Goal: Transaction & Acquisition: Book appointment/travel/reservation

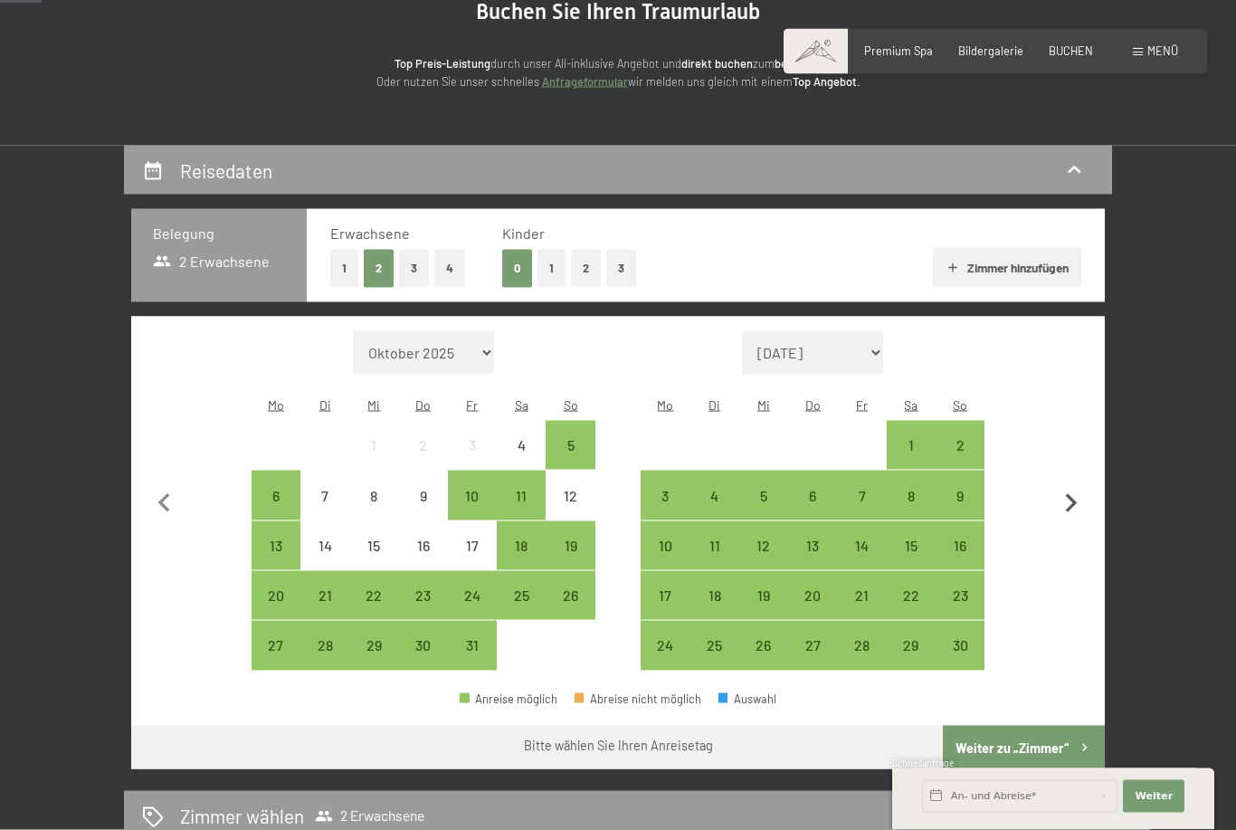
click at [1072, 494] on icon "button" at bounding box center [1072, 503] width 12 height 19
select select "[DATE]"
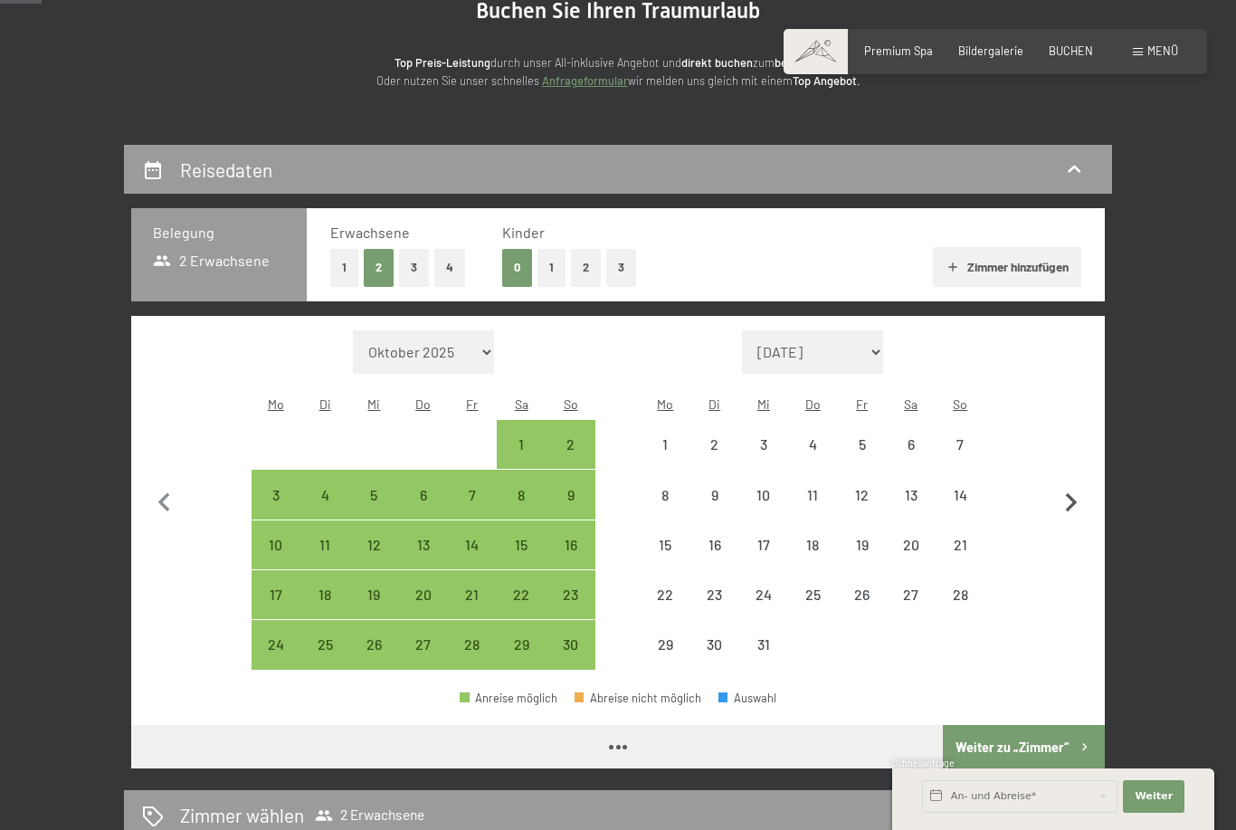
select select "[DATE]"
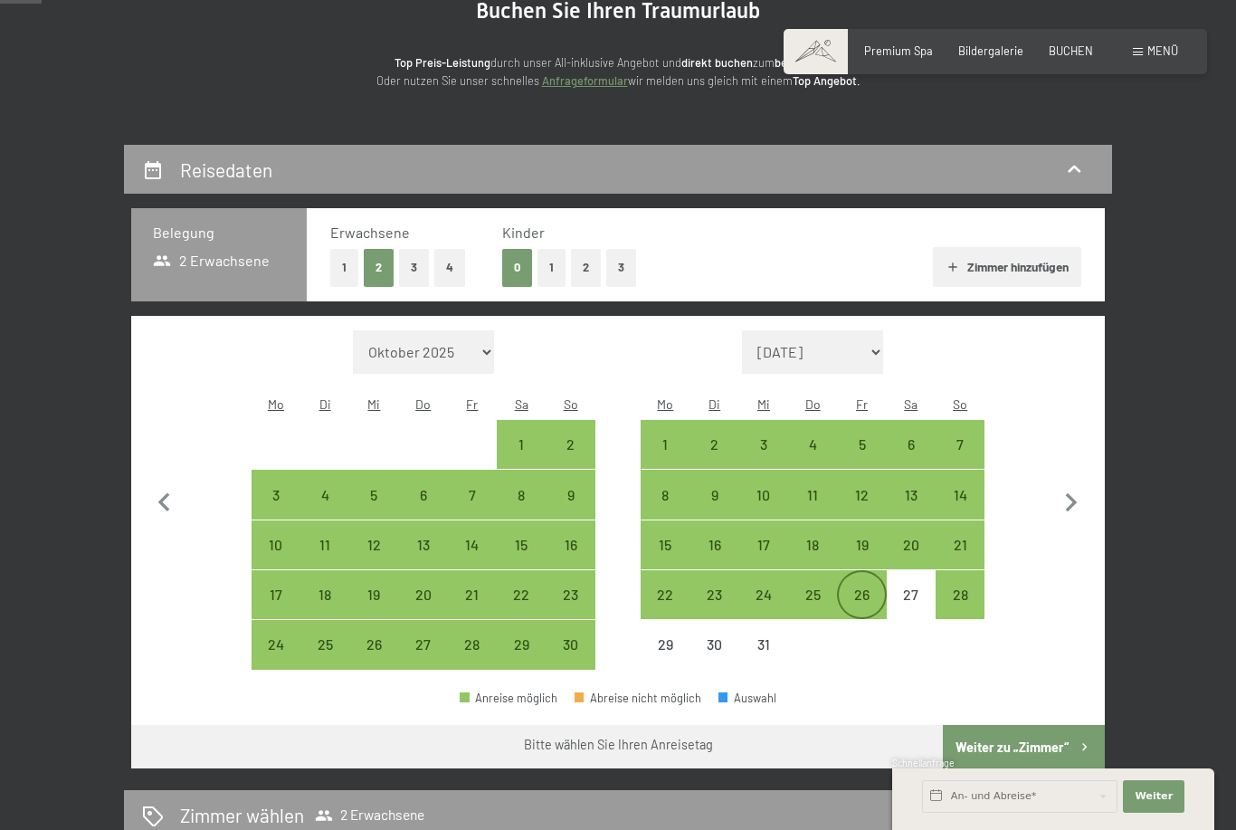
click at [862, 587] on div "26" at bounding box center [861, 609] width 45 height 45
select select "[DATE]"
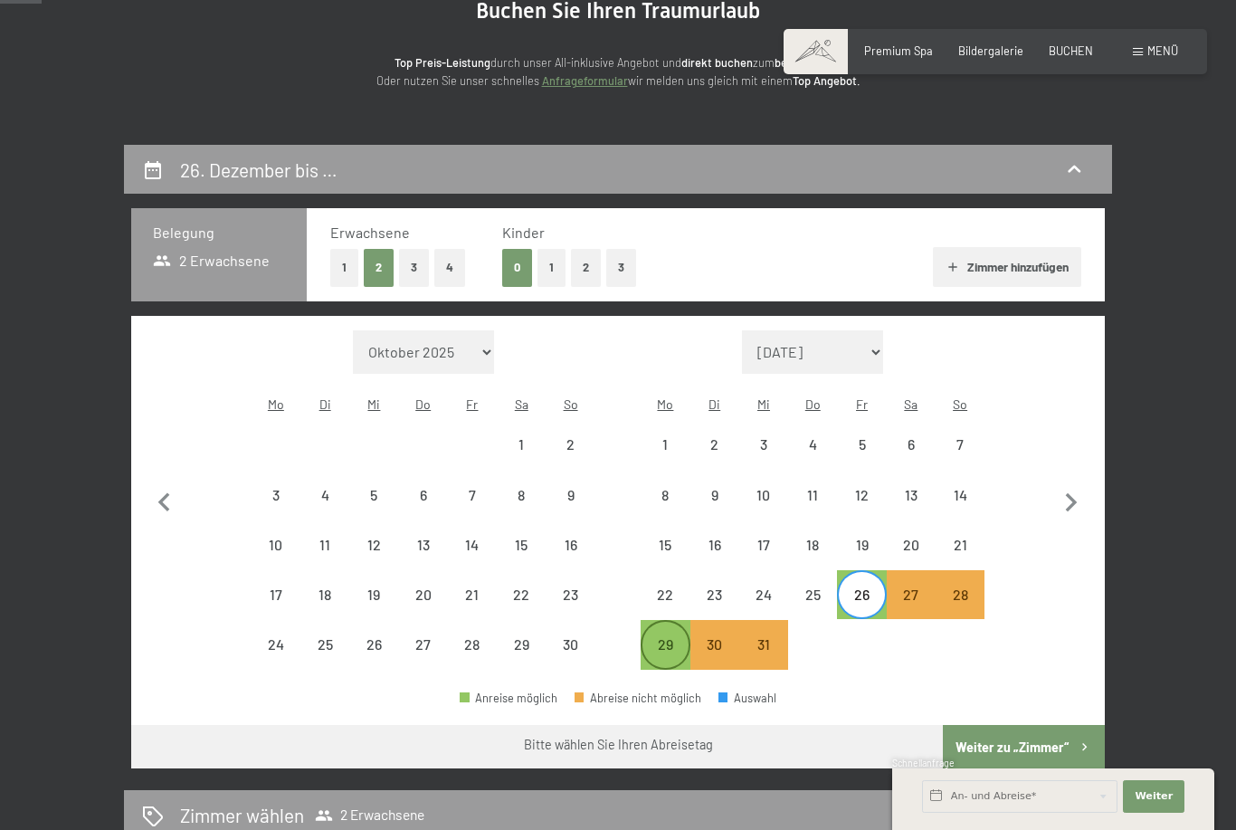
click at [669, 637] on div "29" at bounding box center [664, 659] width 45 height 45
select select "[DATE]"
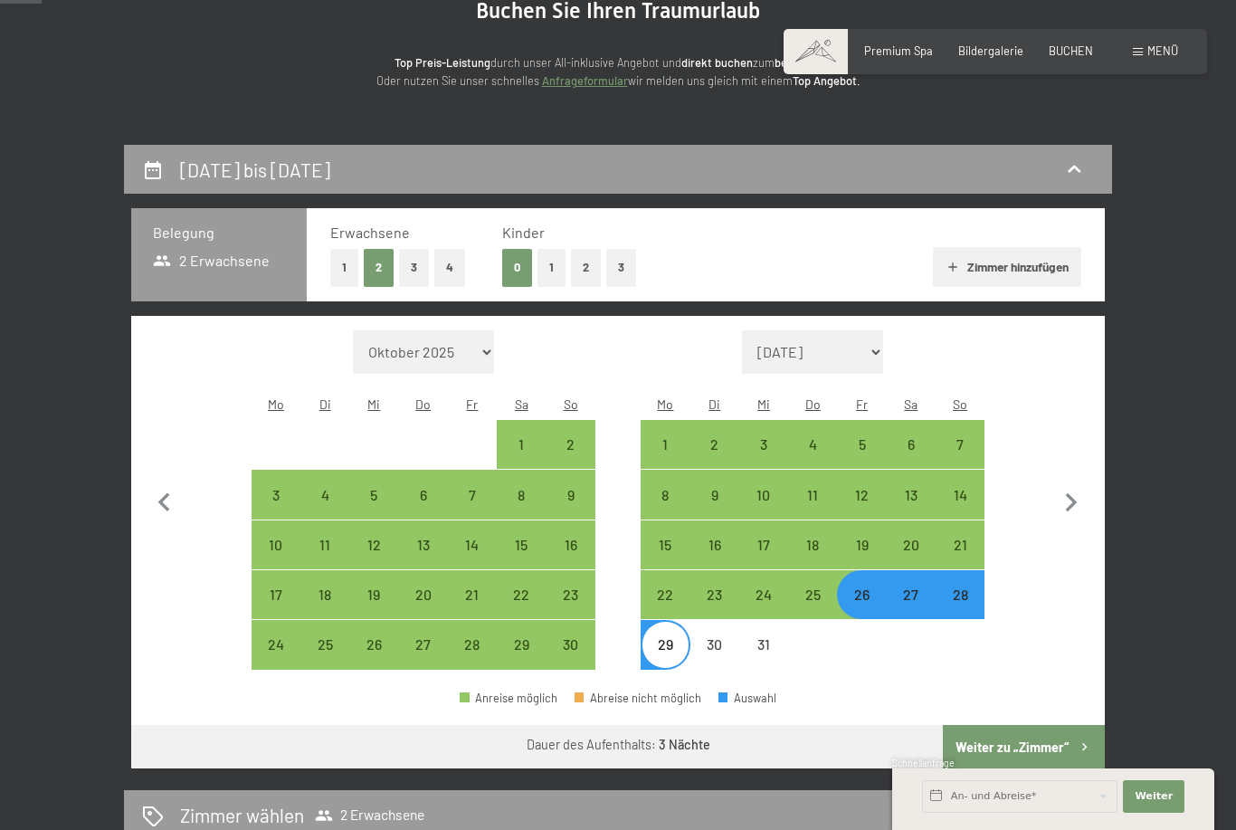
click at [578, 265] on button "2" at bounding box center [586, 267] width 30 height 37
select select "[DATE]"
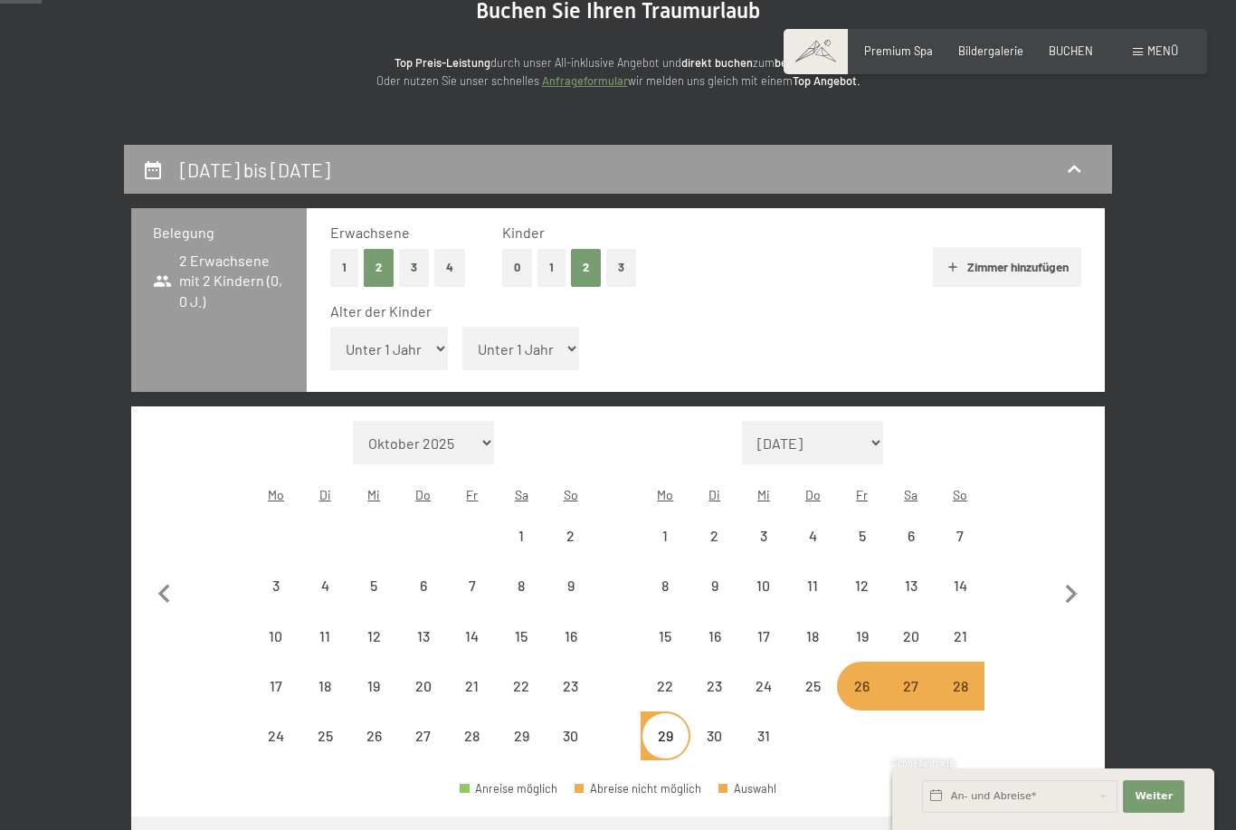
select select "[DATE]"
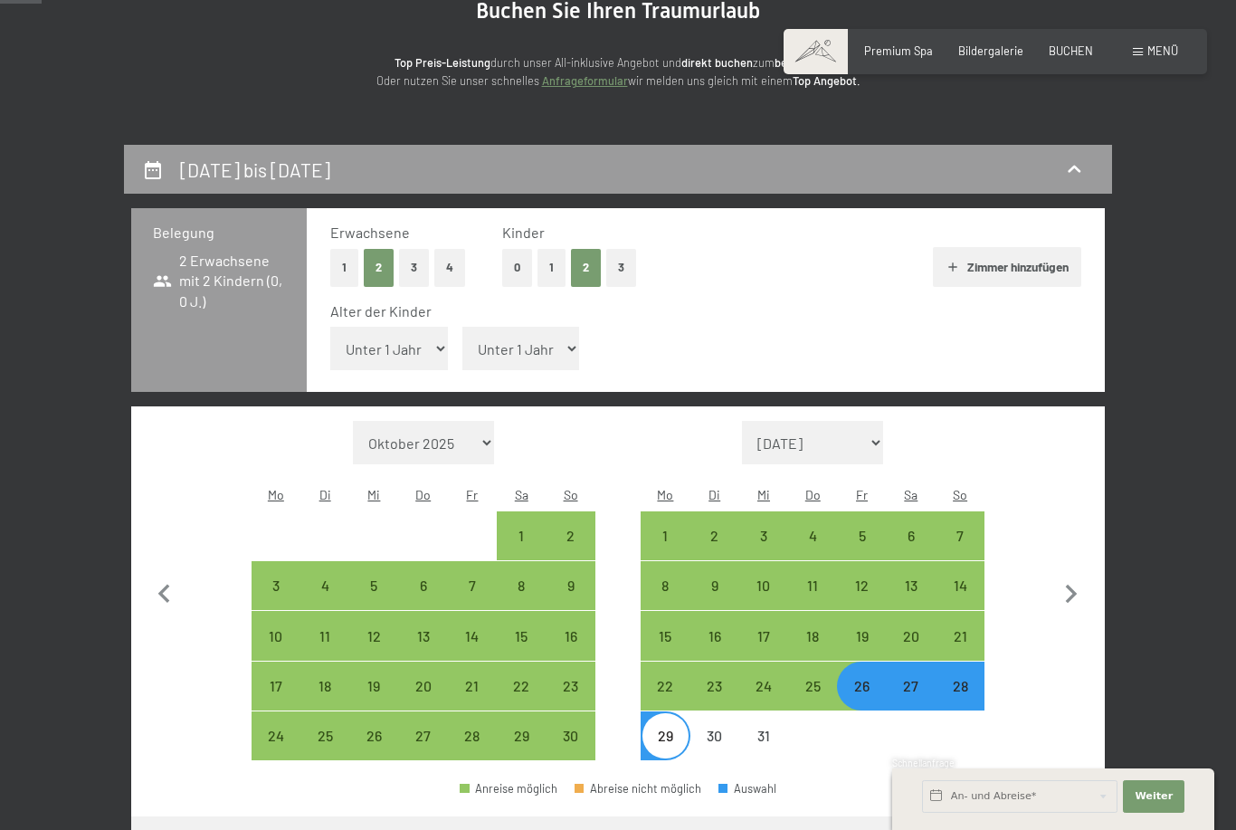
click at [1058, 816] on button "Weiter zu „Zimmer“" at bounding box center [1024, 837] width 162 height 43
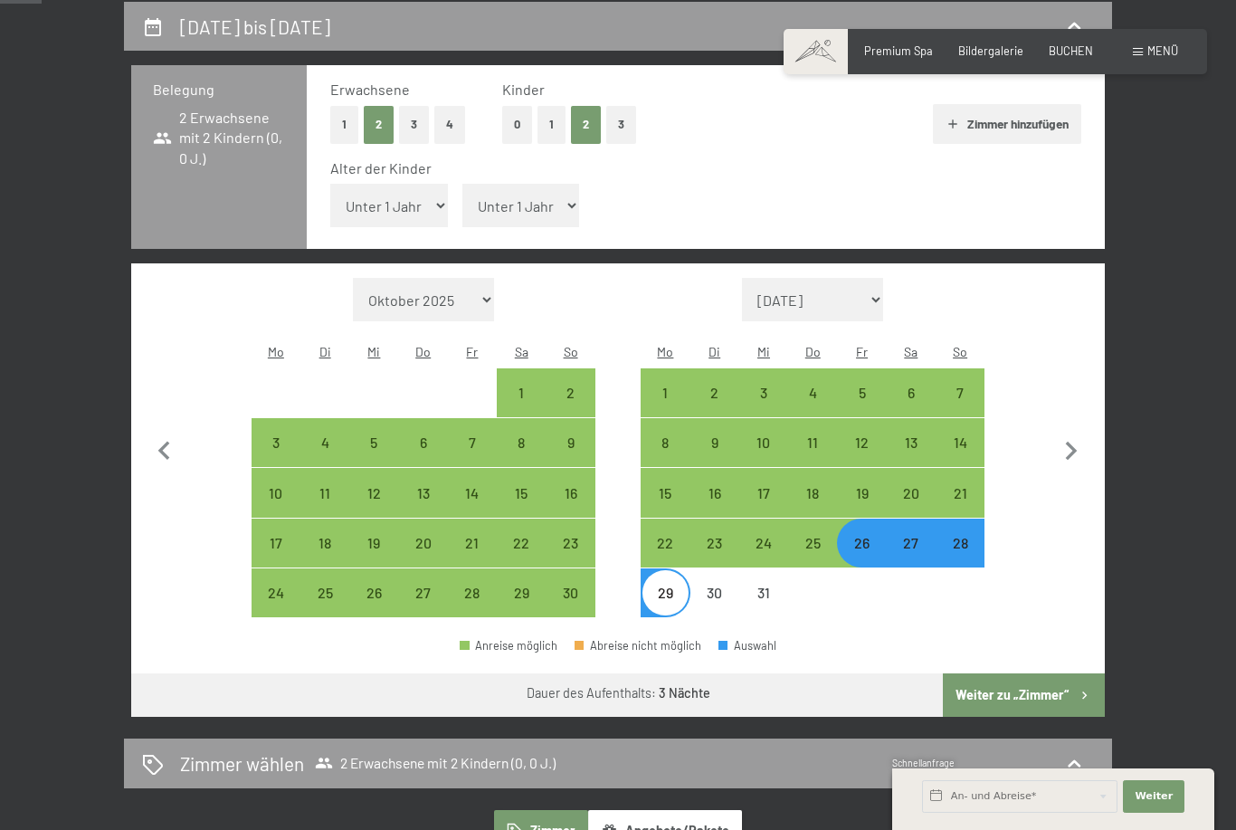
select select "[DATE]"
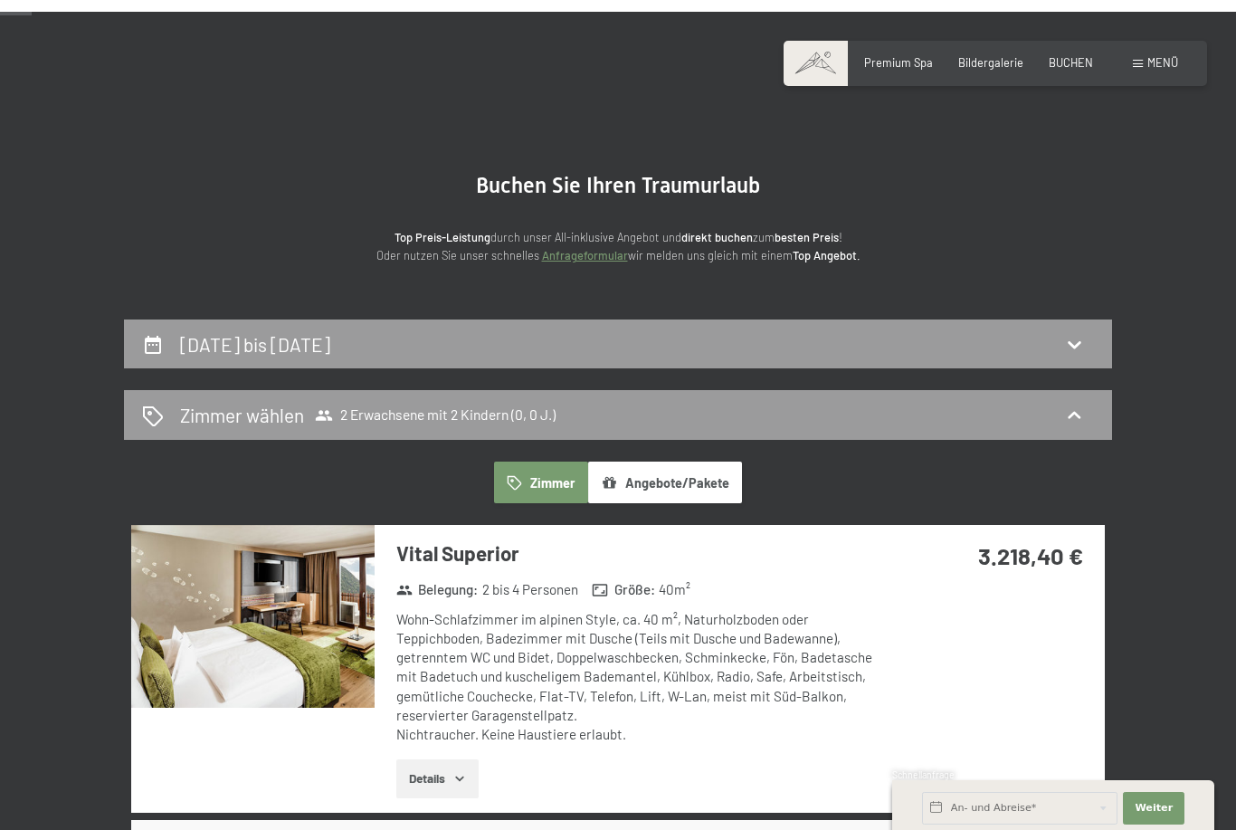
scroll to position [0, 0]
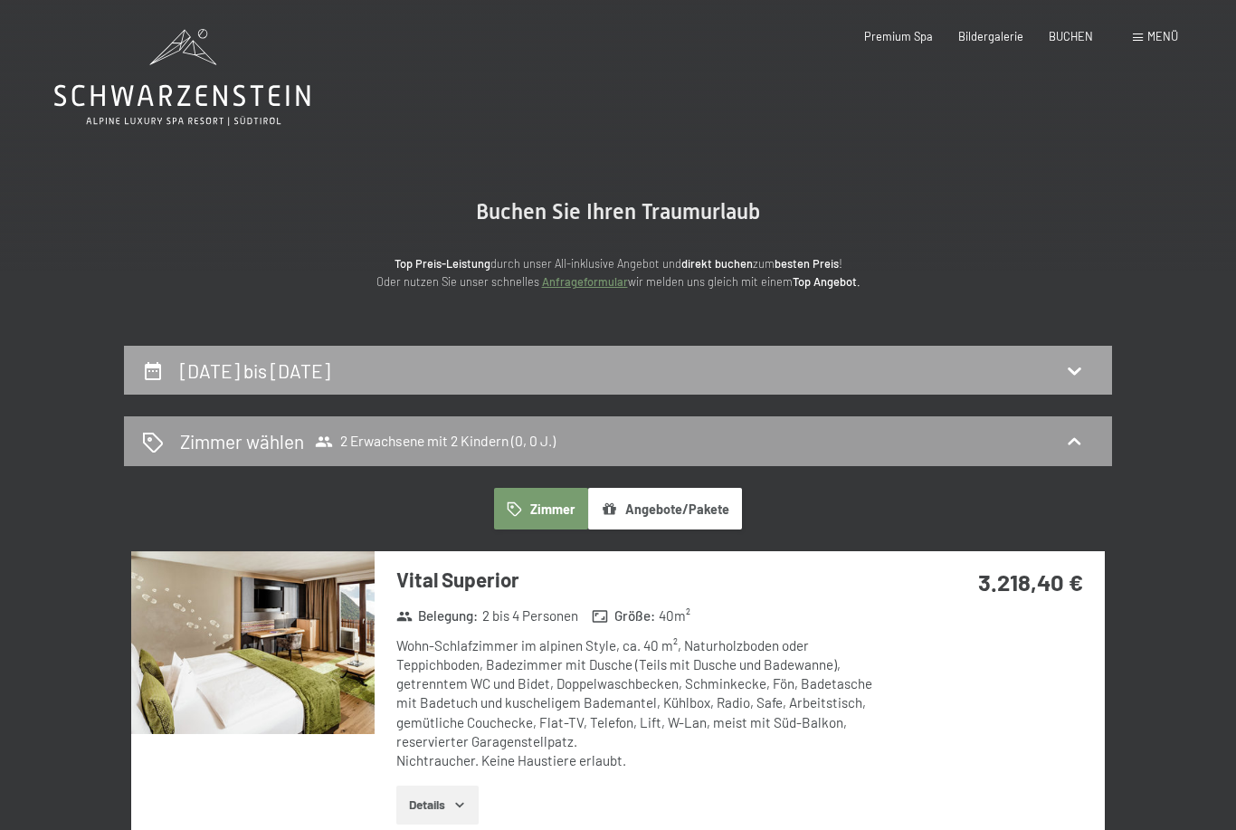
click at [990, 366] on div "[DATE] bis [DATE]" at bounding box center [618, 370] width 952 height 26
select select "[DATE]"
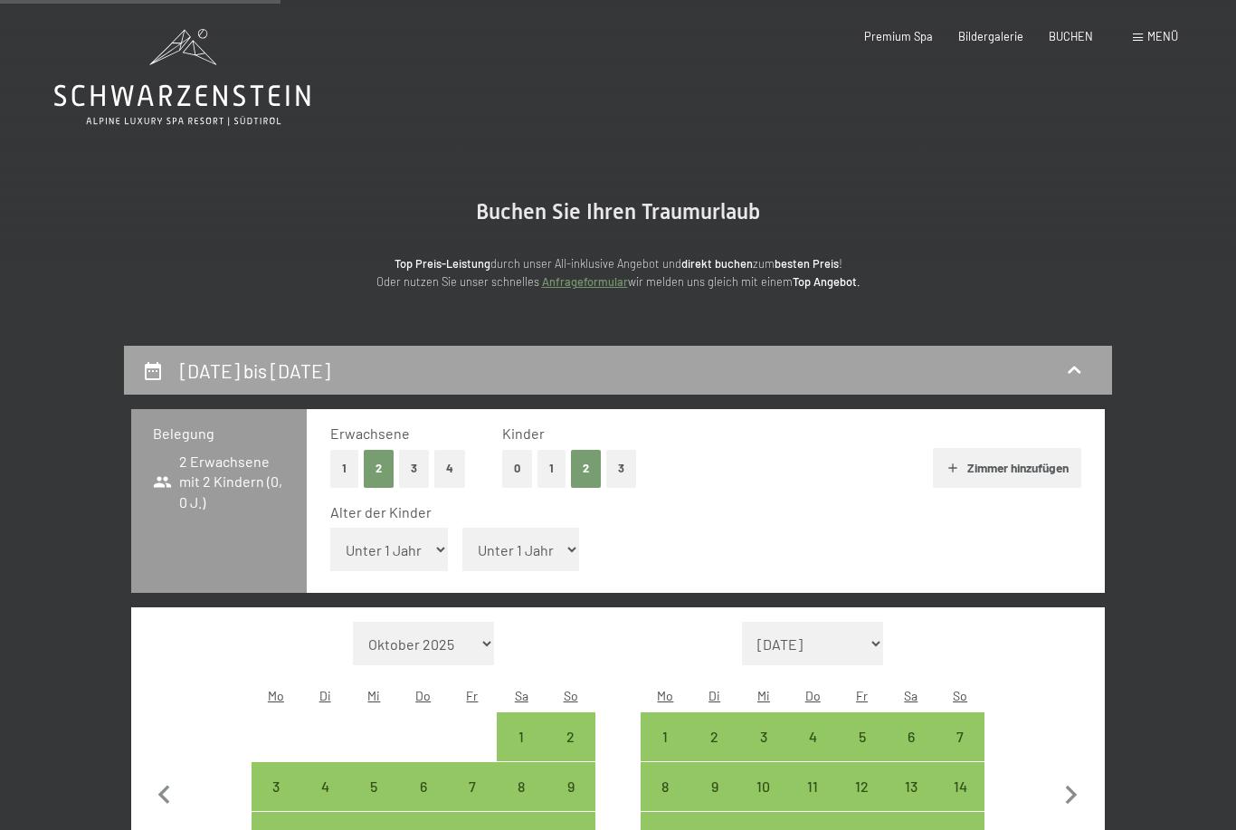
scroll to position [344, 0]
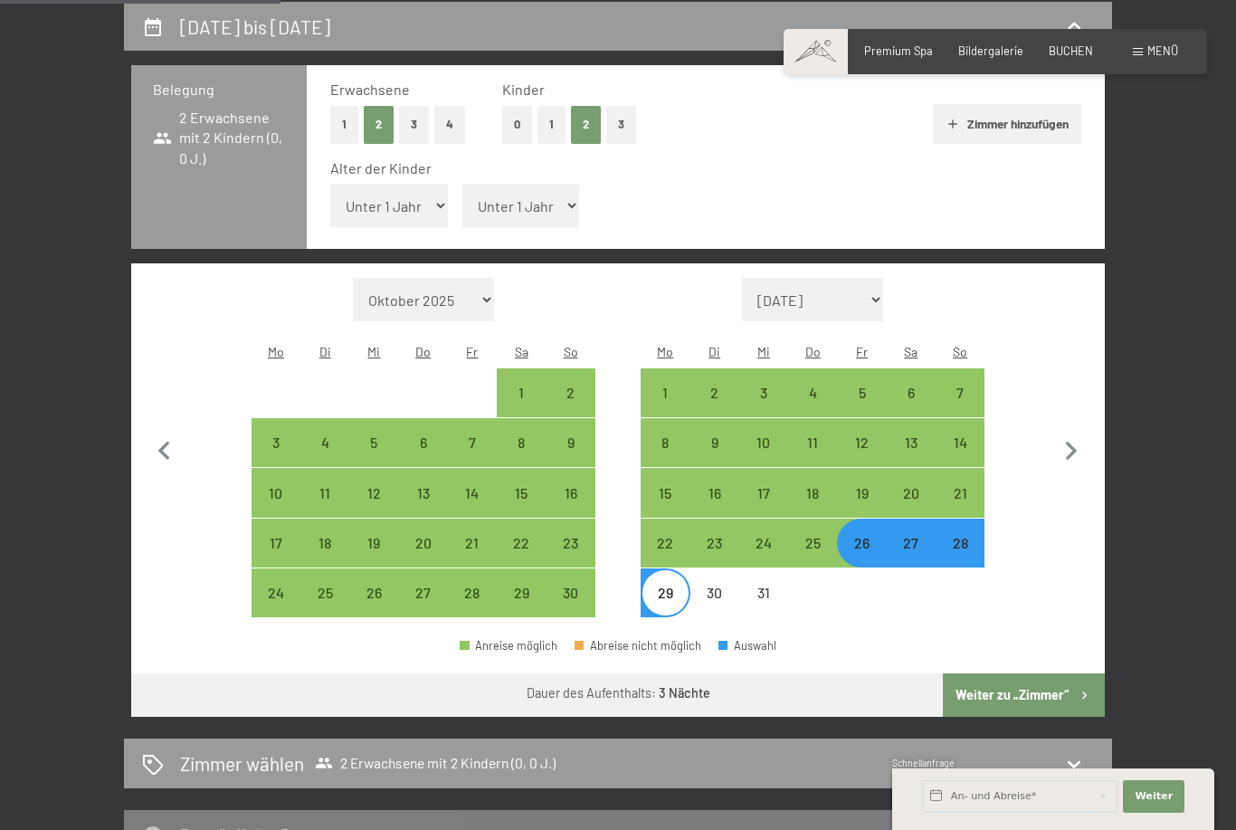
click at [398, 199] on select "Unter 1 Jahr 1 Jahr 2 Jahre 3 Jahre 4 Jahre 5 Jahre 6 Jahre 7 Jahre 8 Jahre 9 J…" at bounding box center [389, 205] width 118 height 43
select select "5"
select select "[DATE]"
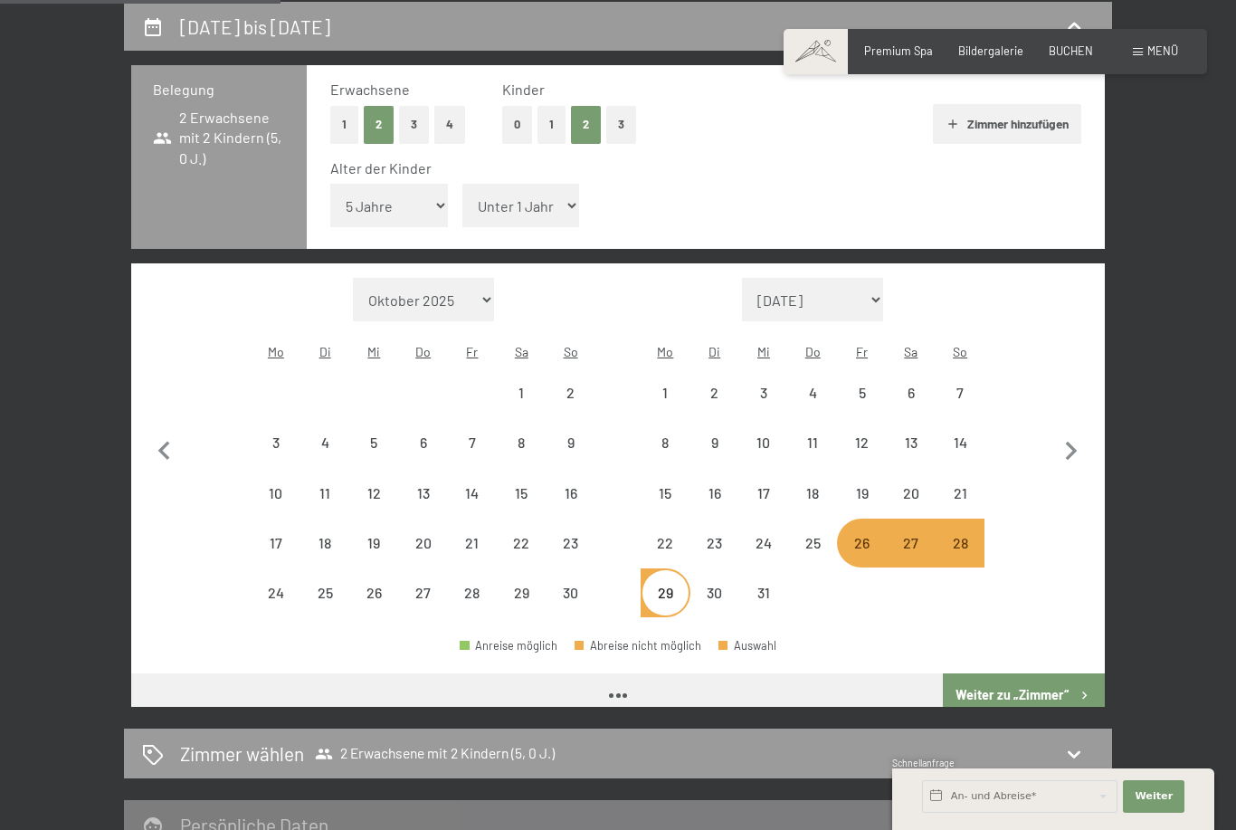
click at [530, 195] on select "Unter 1 Jahr 1 Jahr 2 Jahre 3 Jahre 4 Jahre 5 Jahre 6 Jahre 7 Jahre 8 Jahre 9 J…" at bounding box center [521, 205] width 118 height 43
select select "[DATE]"
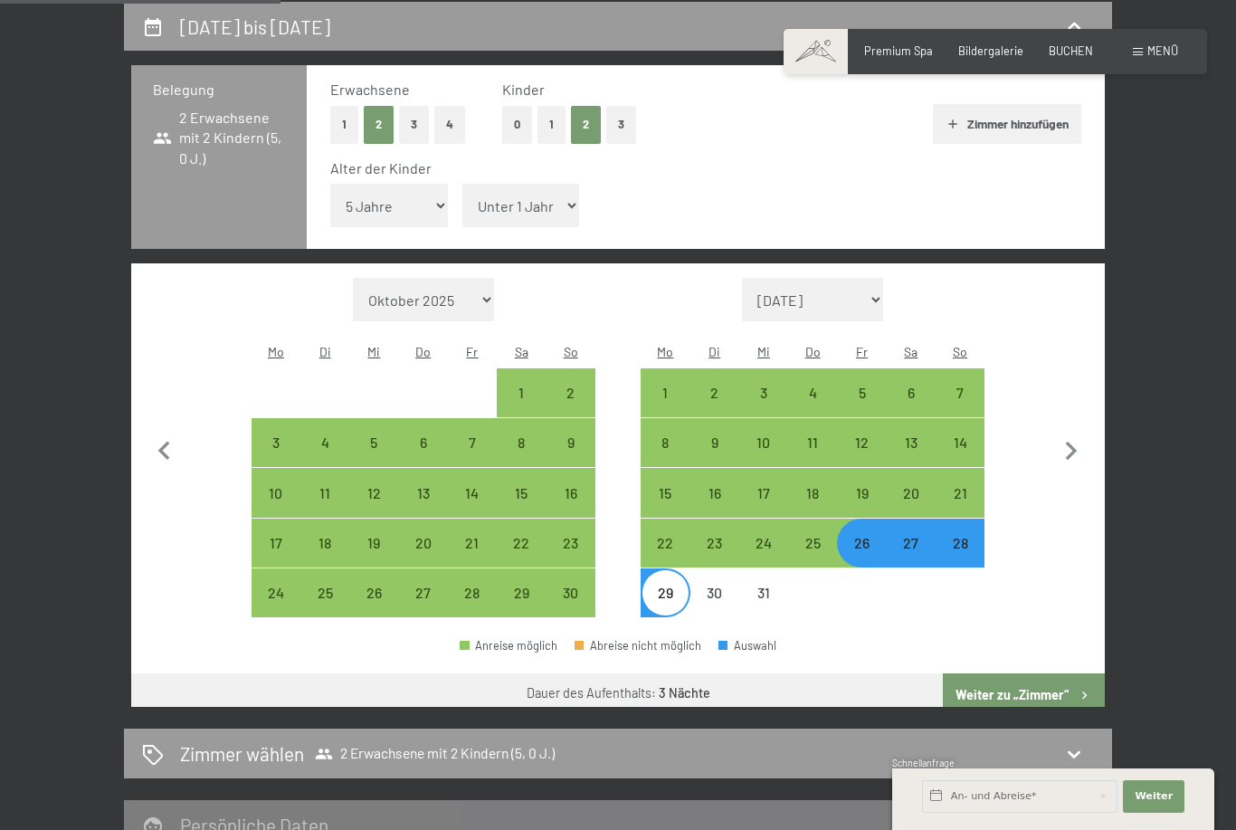
select select "9"
select select "[DATE]"
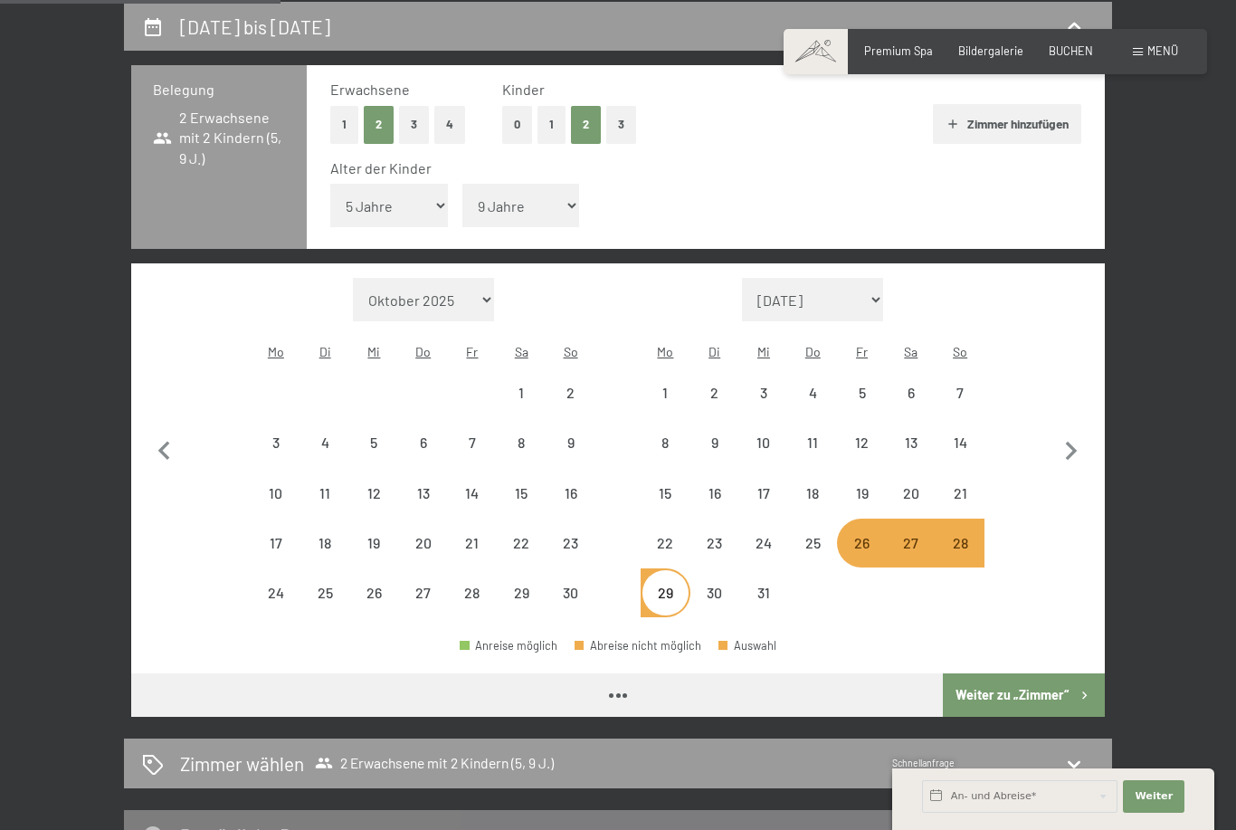
select select "[DATE]"
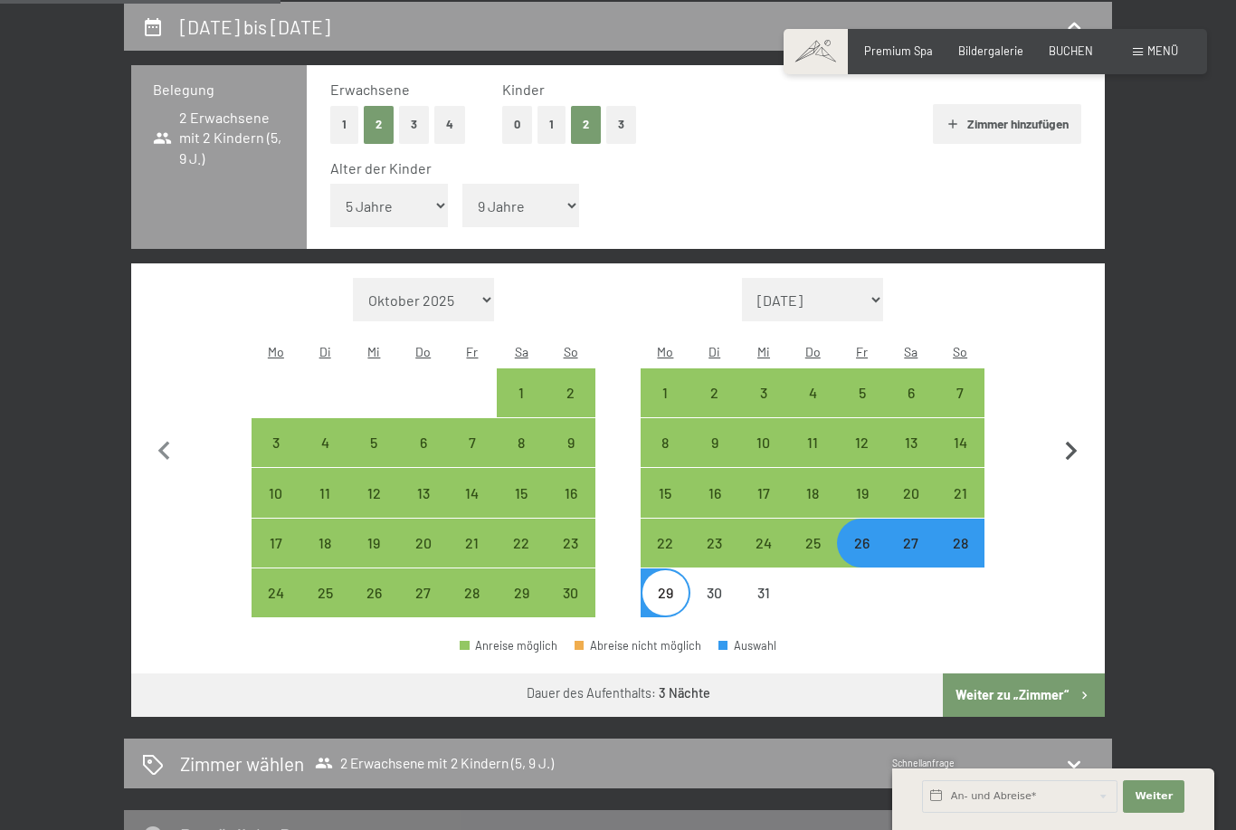
click at [1074, 442] on icon "button" at bounding box center [1072, 451] width 12 height 19
select select "[DATE]"
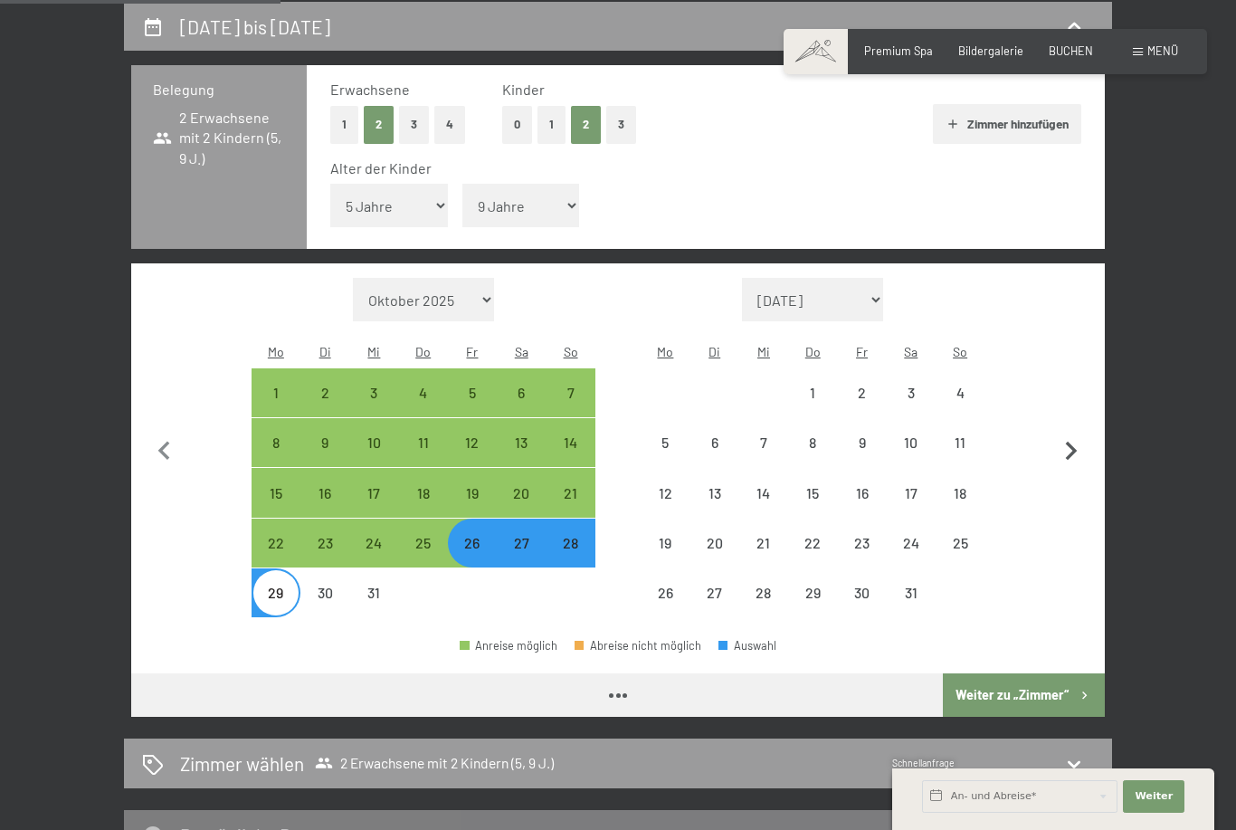
click at [1068, 433] on icon "button" at bounding box center [1071, 452] width 38 height 38
select select "[DATE]"
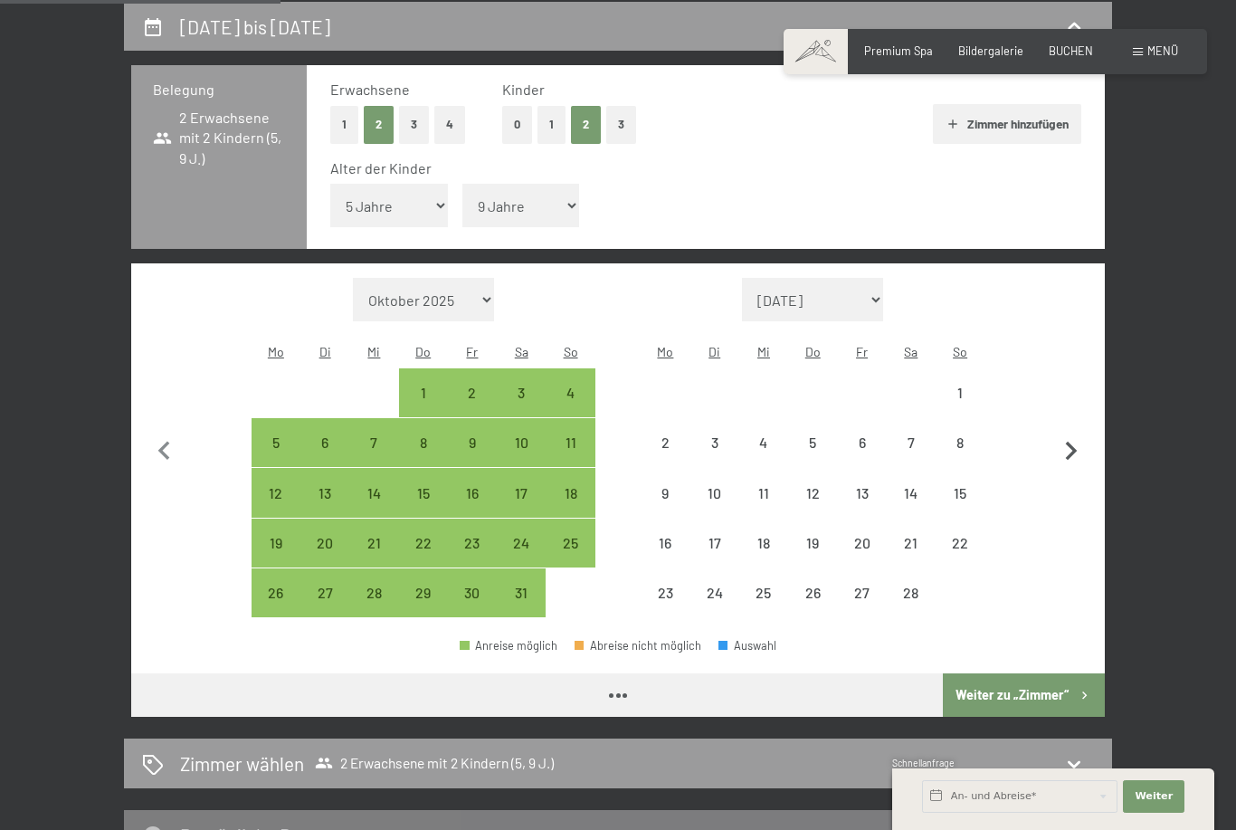
select select "[DATE]"
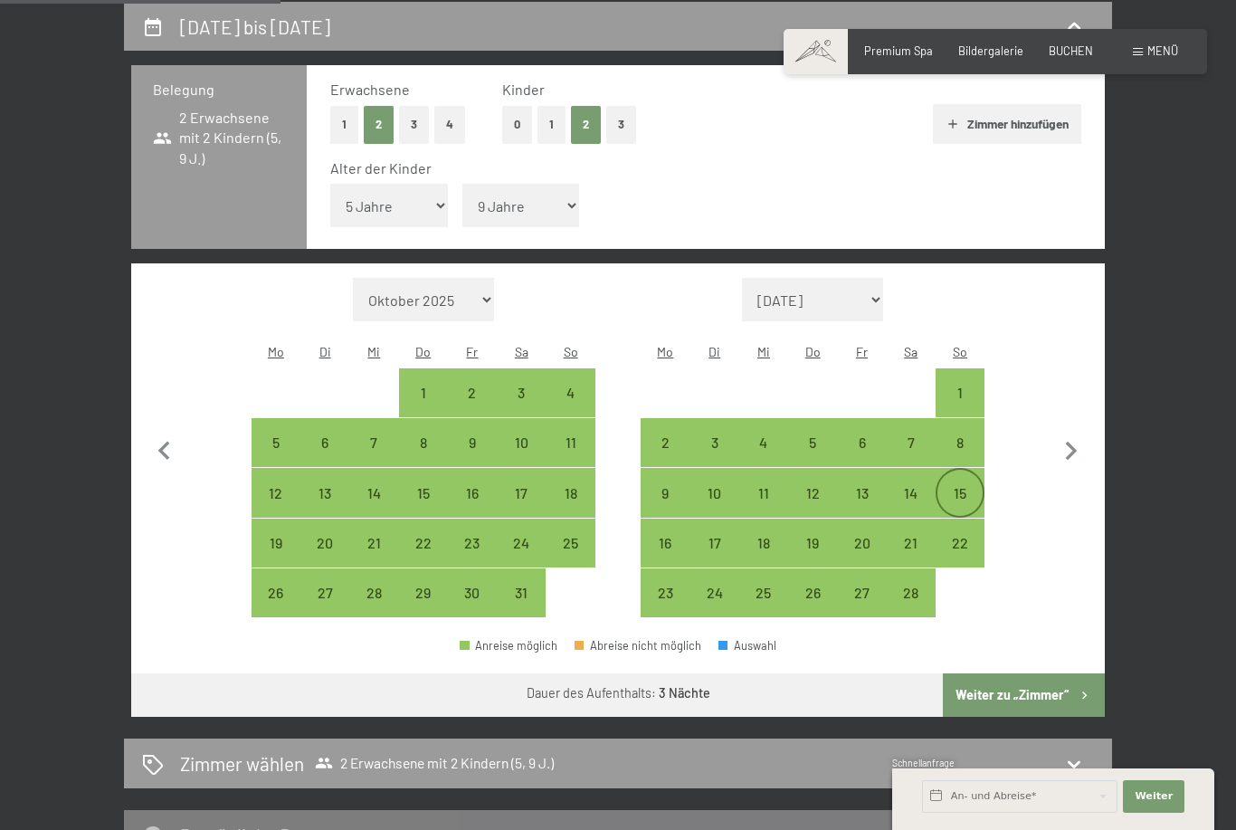
click at [961, 486] on div "15" at bounding box center [959, 508] width 45 height 45
select select "[DATE]"
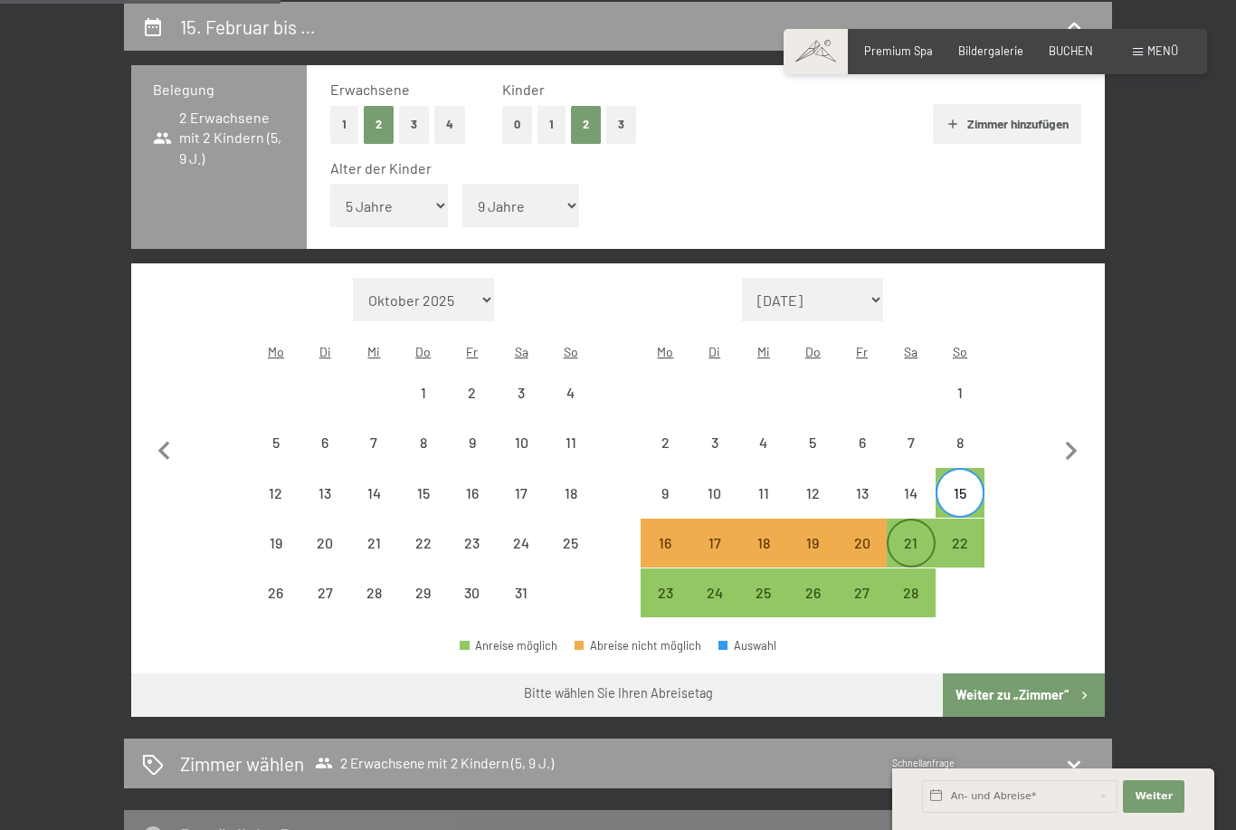
click at [909, 536] on div "21" at bounding box center [911, 558] width 45 height 45
select select "[DATE]"
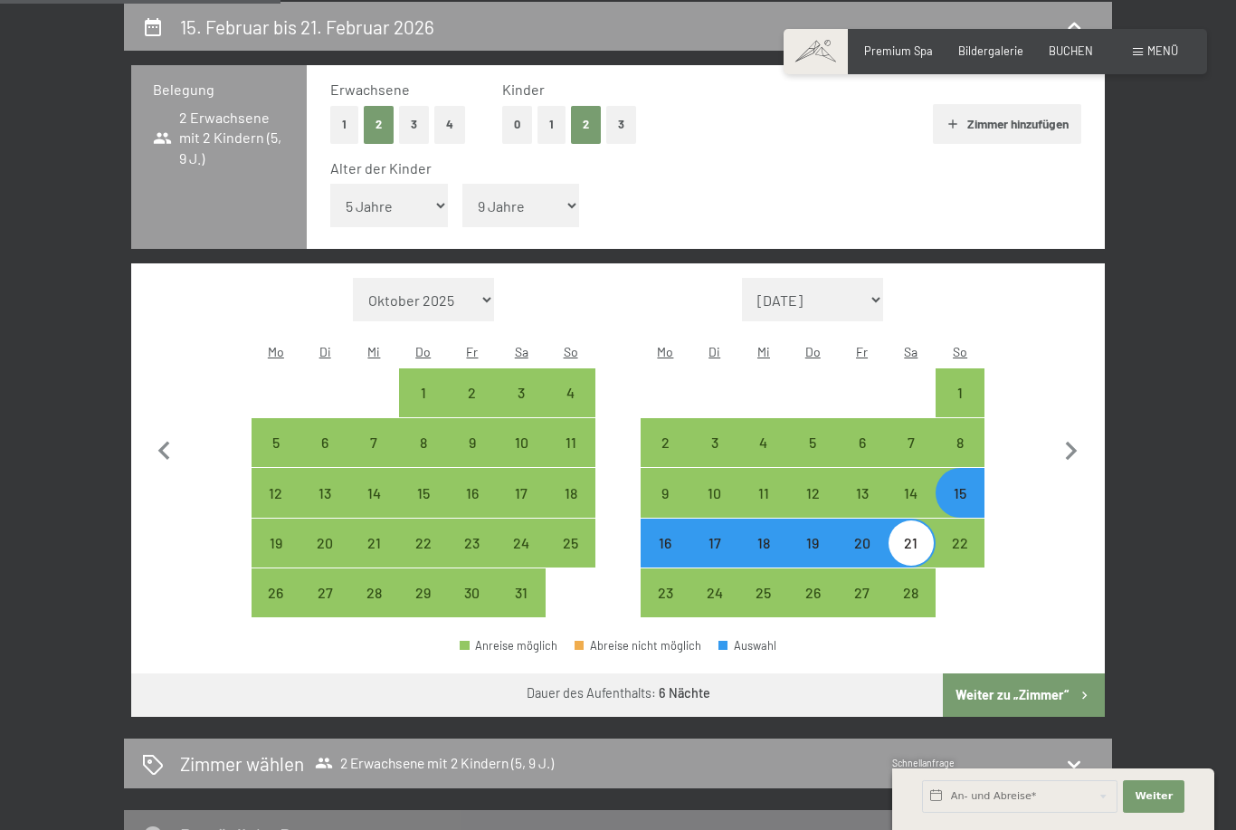
click at [1050, 673] on button "Weiter zu „Zimmer“" at bounding box center [1024, 694] width 162 height 43
select select "[DATE]"
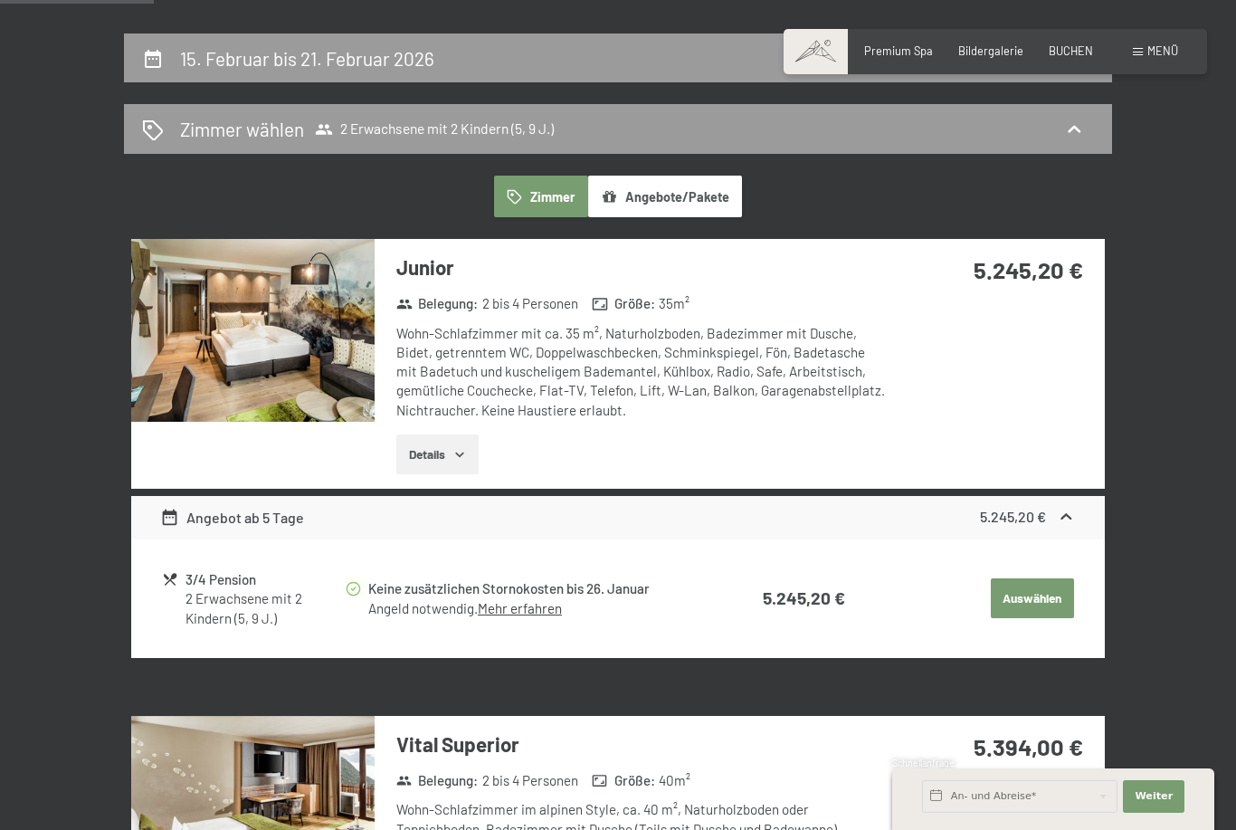
scroll to position [311, 0]
click at [699, 189] on button "Angebote/Pakete" at bounding box center [665, 197] width 154 height 42
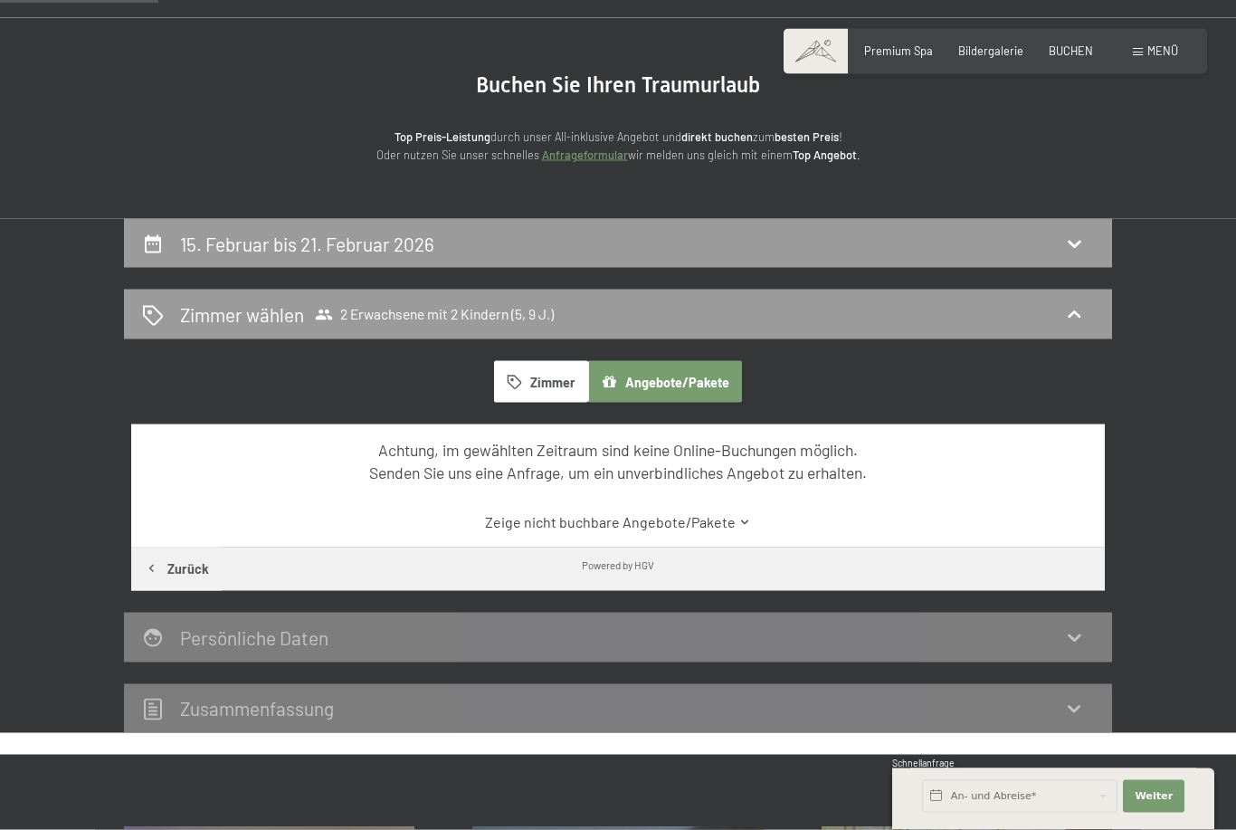
scroll to position [100, 0]
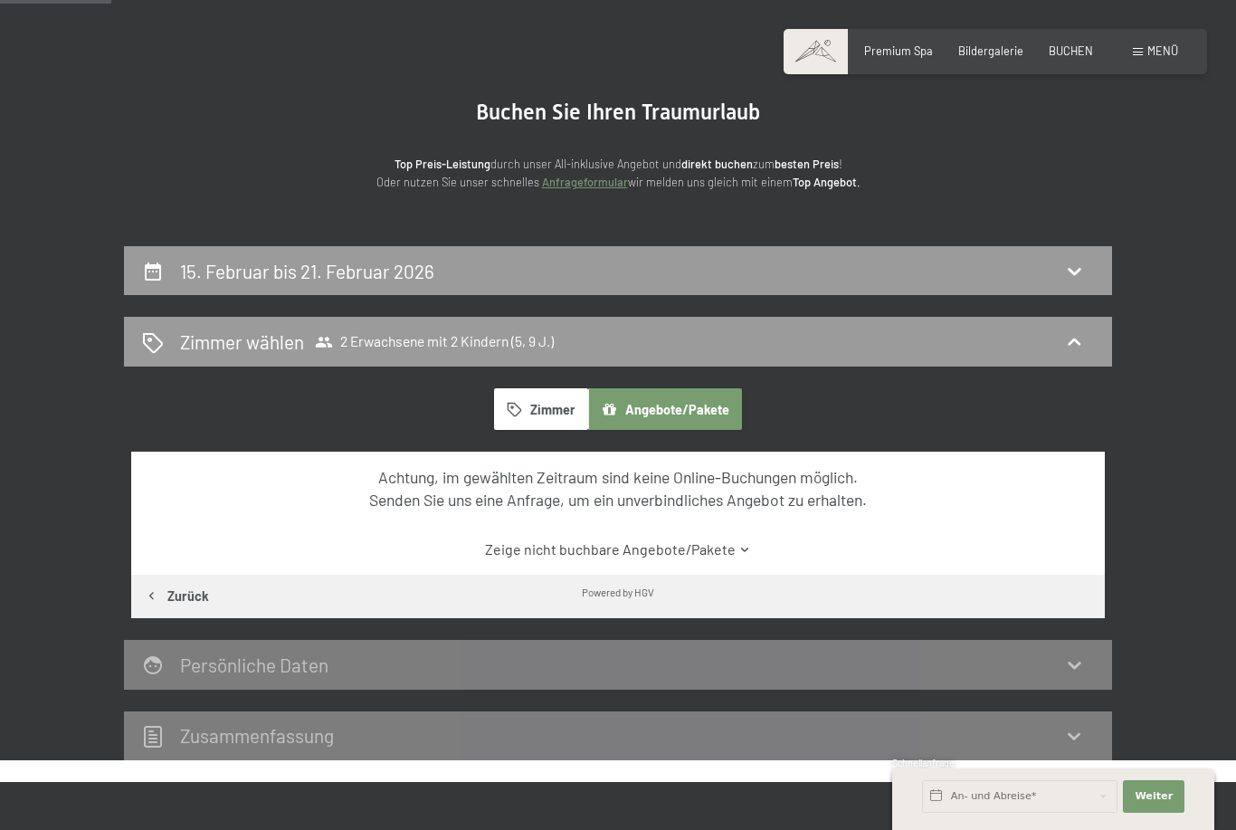
click at [538, 405] on button "Zimmer" at bounding box center [541, 409] width 94 height 42
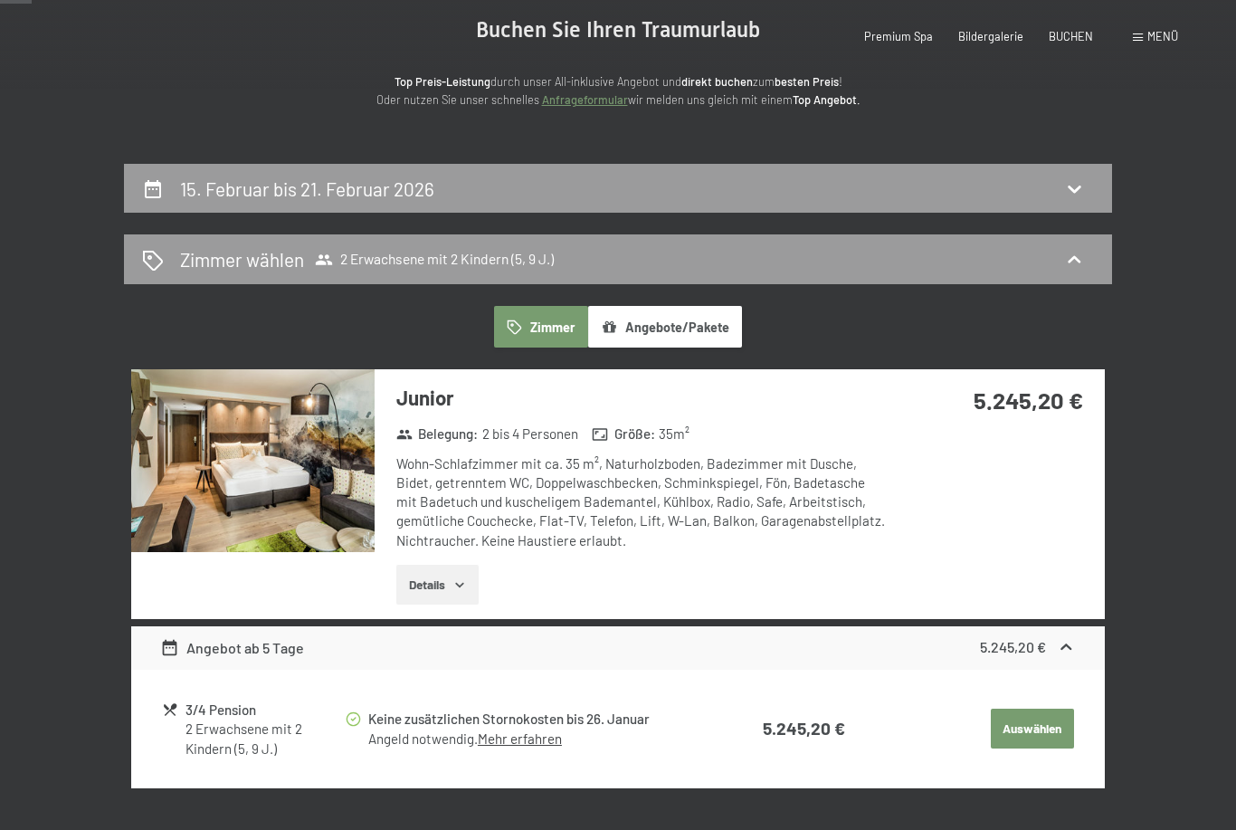
scroll to position [0, 0]
